Goal: Use online tool/utility: Utilize a website feature to perform a specific function

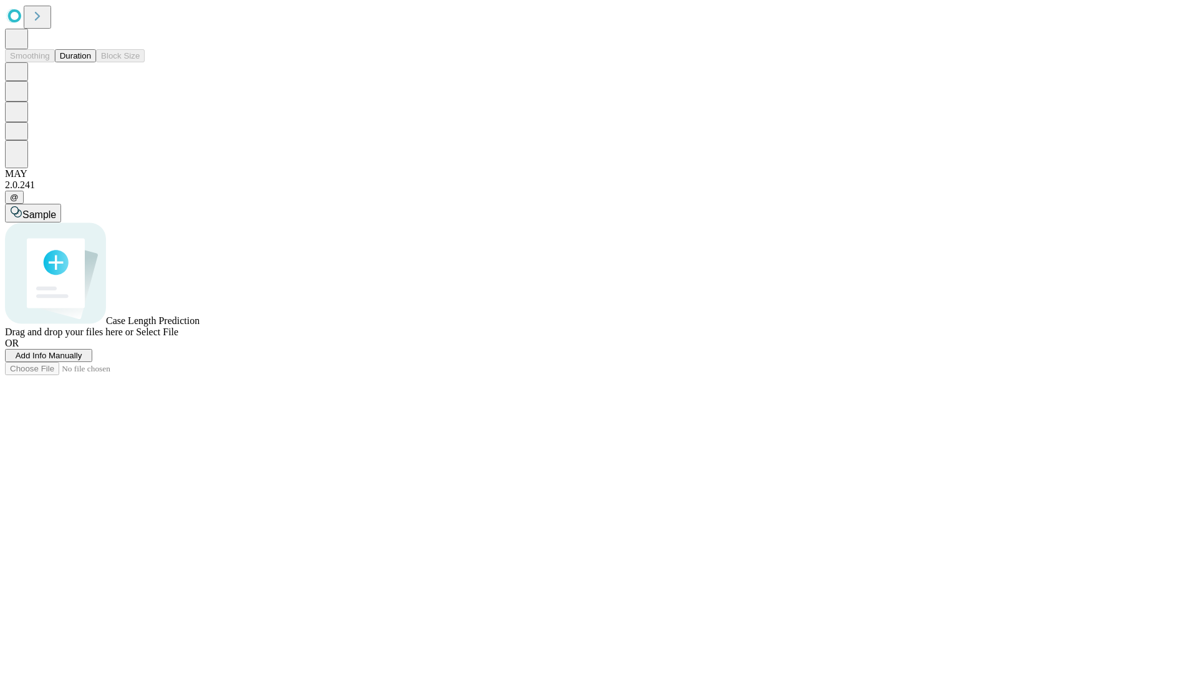
click at [91, 62] on button "Duration" at bounding box center [75, 55] width 41 height 13
click at [82, 360] on span "Add Info Manually" at bounding box center [49, 355] width 67 height 9
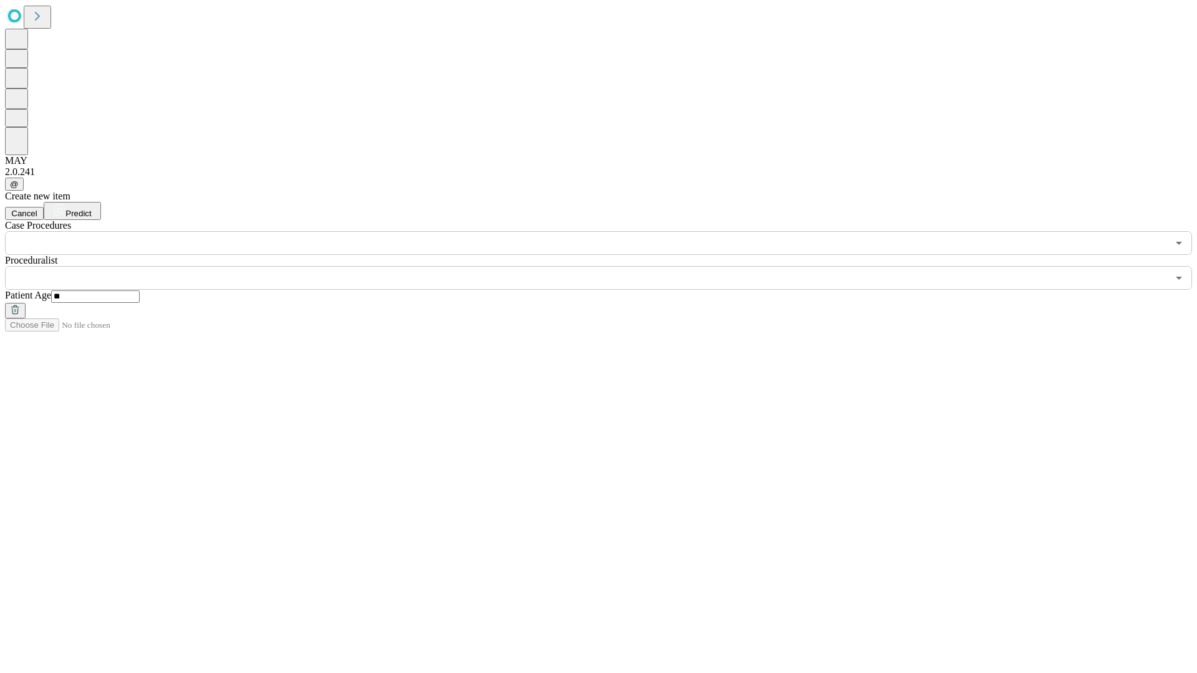
type input "**"
click at [607, 266] on input "text" at bounding box center [586, 278] width 1163 height 24
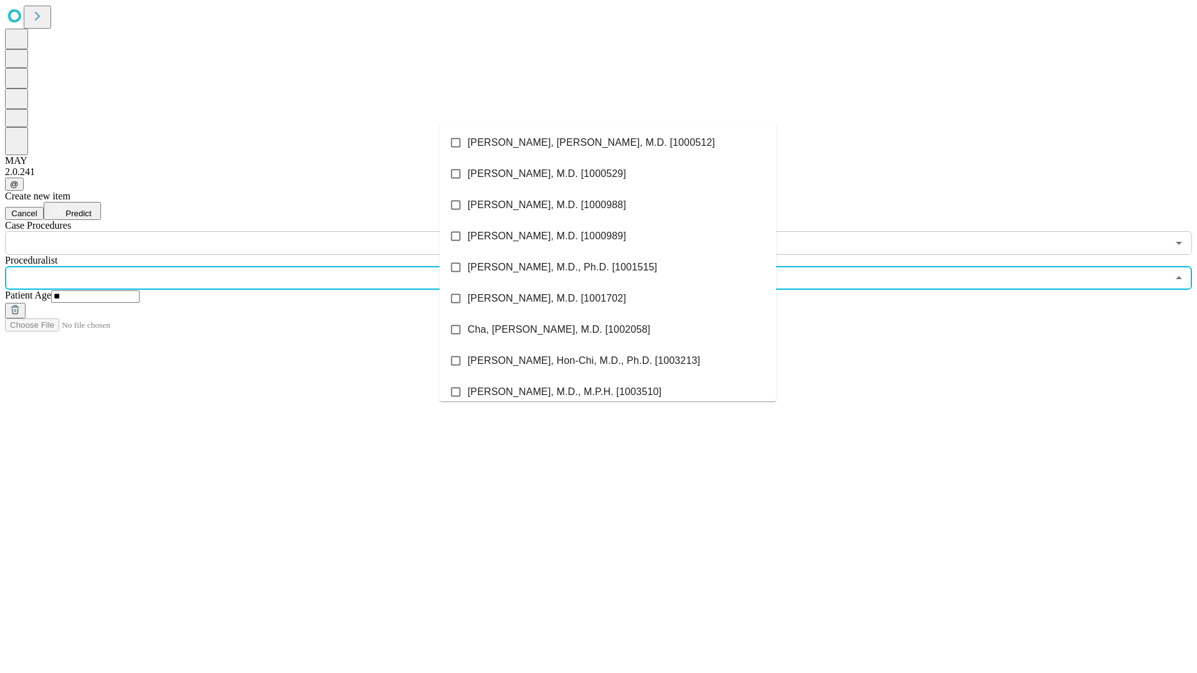
click at [608, 143] on li "[PERSON_NAME], [PERSON_NAME], M.D. [1000512]" at bounding box center [608, 142] width 337 height 31
click at [262, 231] on input "text" at bounding box center [586, 243] width 1163 height 24
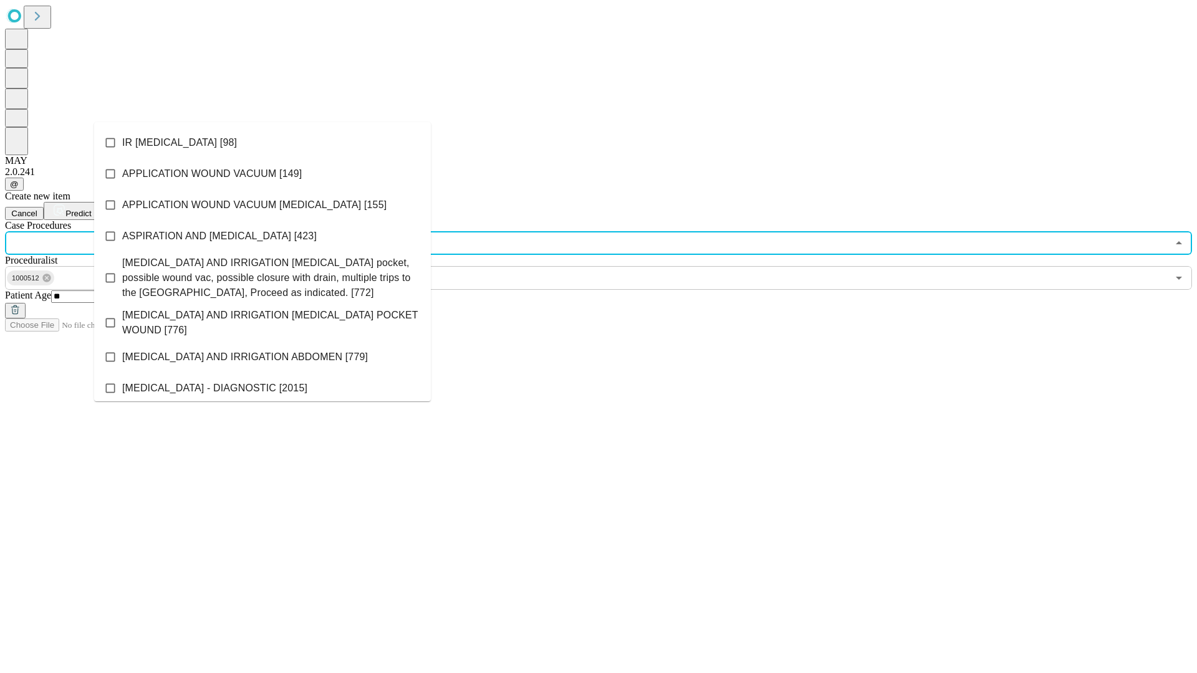
click at [262, 143] on li "IR [MEDICAL_DATA] [98]" at bounding box center [262, 142] width 337 height 31
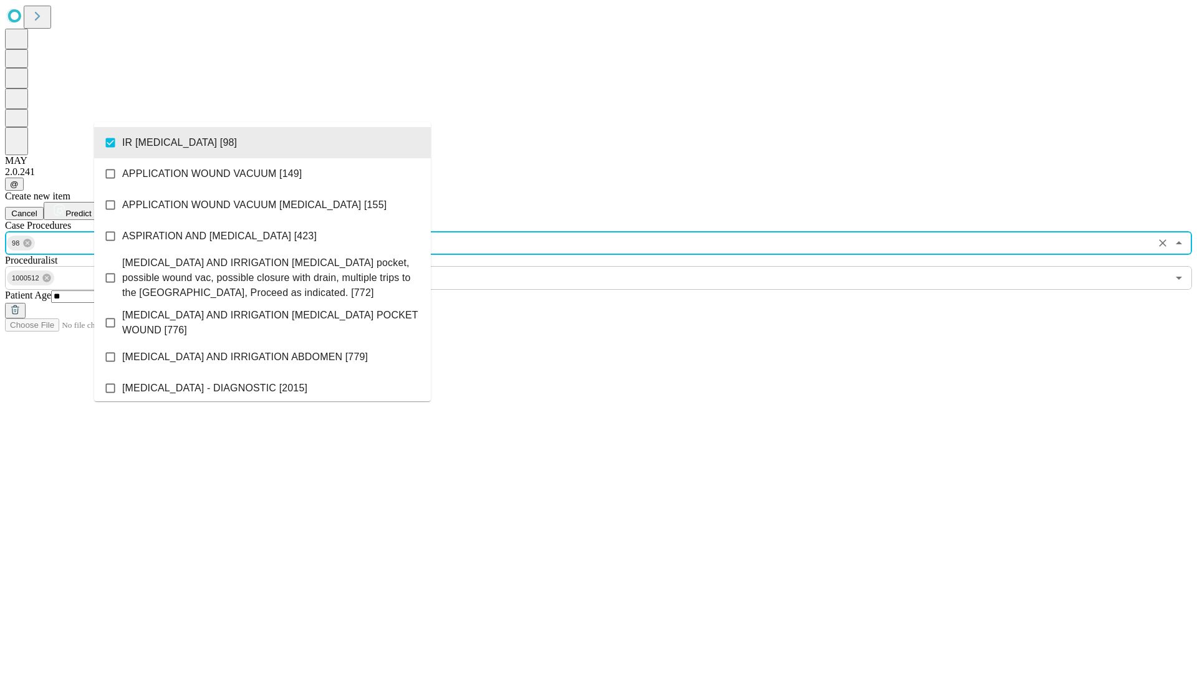
click at [91, 209] on span "Predict" at bounding box center [78, 213] width 26 height 9
